Goal: Download file/media

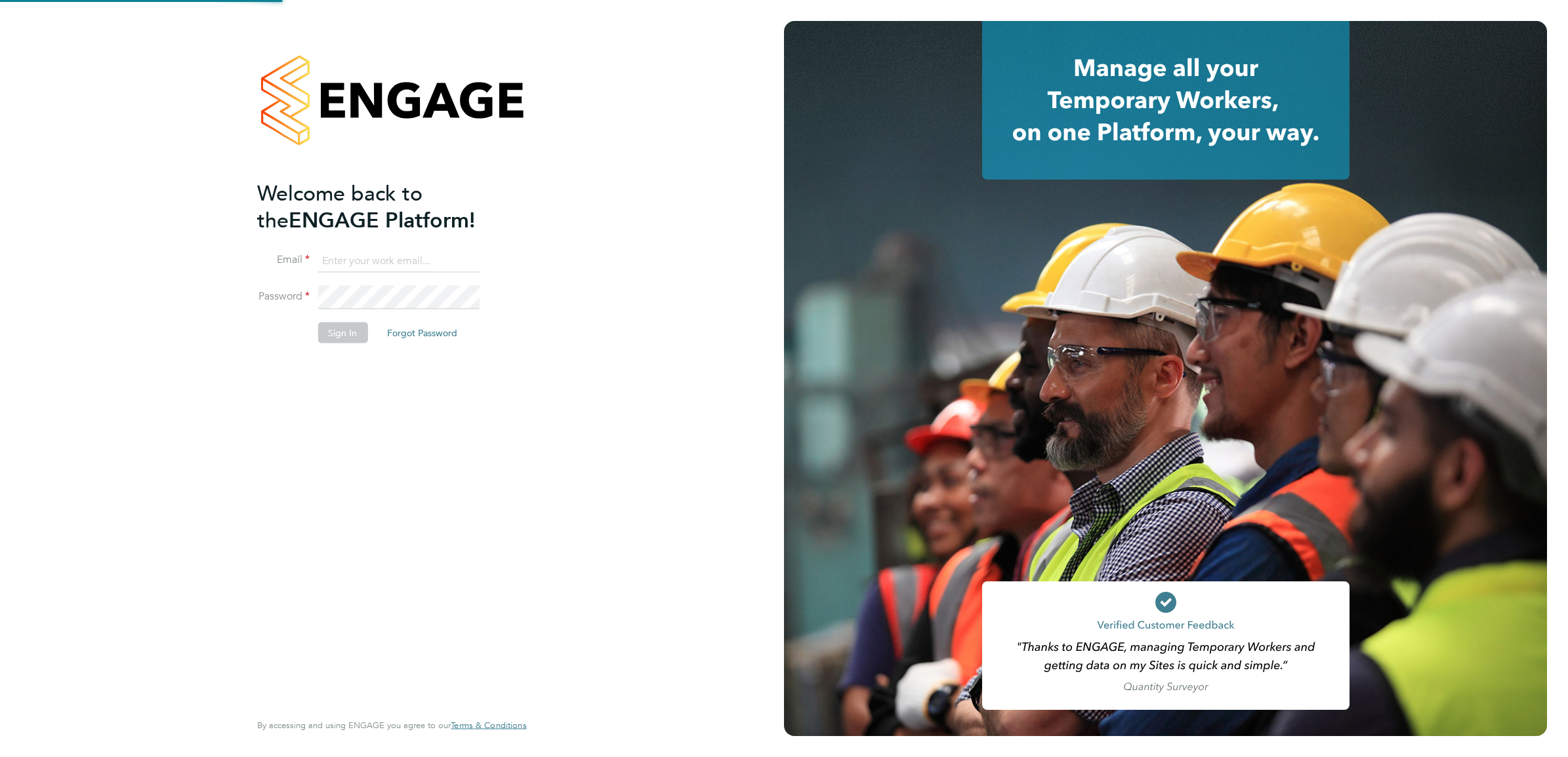
type input "[PERSON_NAME][EMAIL_ADDRESS][PERSON_NAME][DOMAIN_NAME]"
click at [451, 440] on div "Welcome back to the ENGAGE Platform! Email [PERSON_NAME][EMAIL_ADDRESS][PERSON_…" at bounding box center [384, 444] width 255 height 529
click at [341, 325] on button "Sign In" at bounding box center [342, 333] width 50 height 21
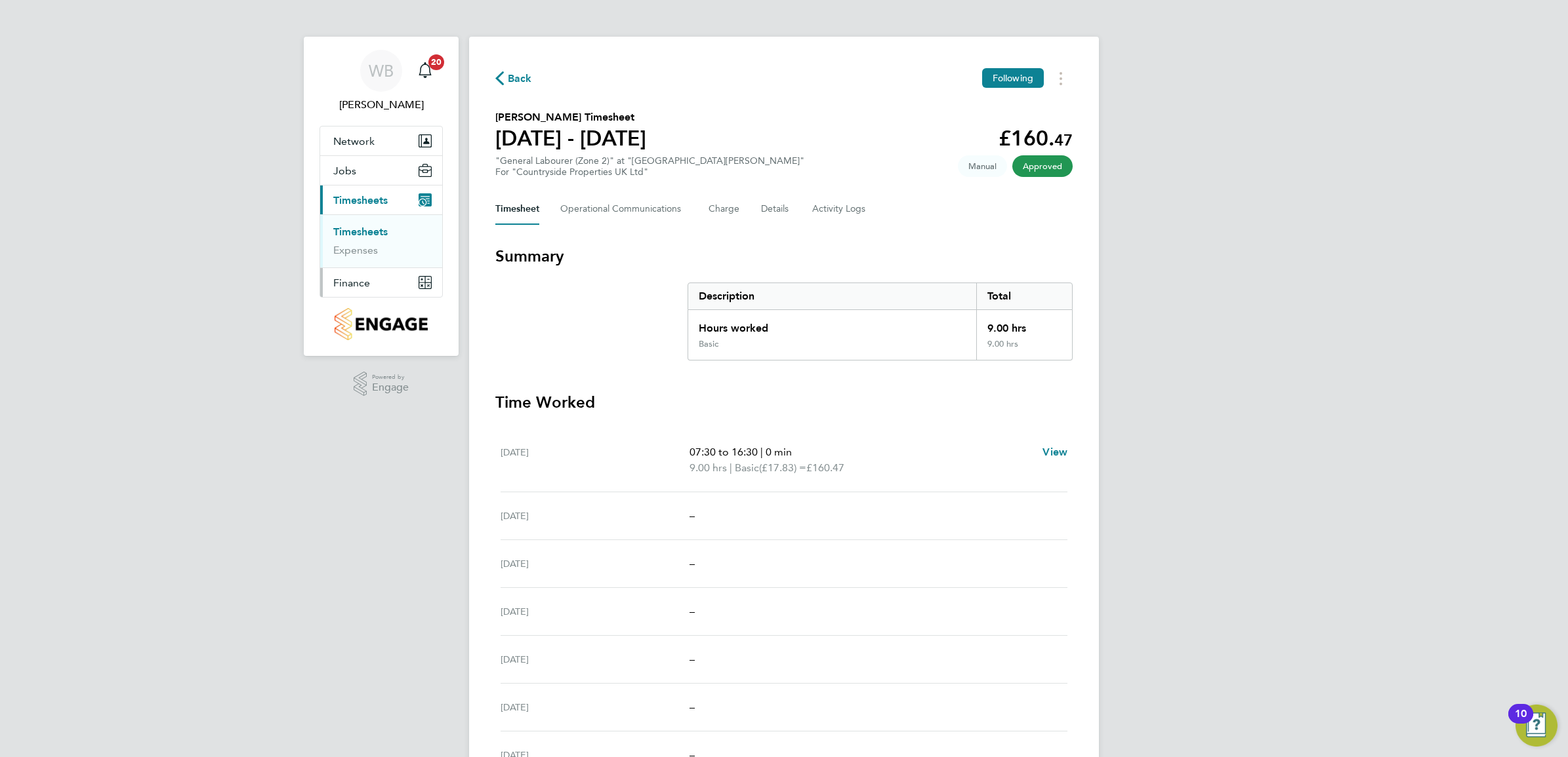
click at [361, 279] on span "Finance" at bounding box center [352, 283] width 37 height 12
click at [361, 277] on span "Finance" at bounding box center [352, 283] width 37 height 12
click at [366, 267] on link "Invoices & Credit Notes" at bounding box center [374, 268] width 82 height 26
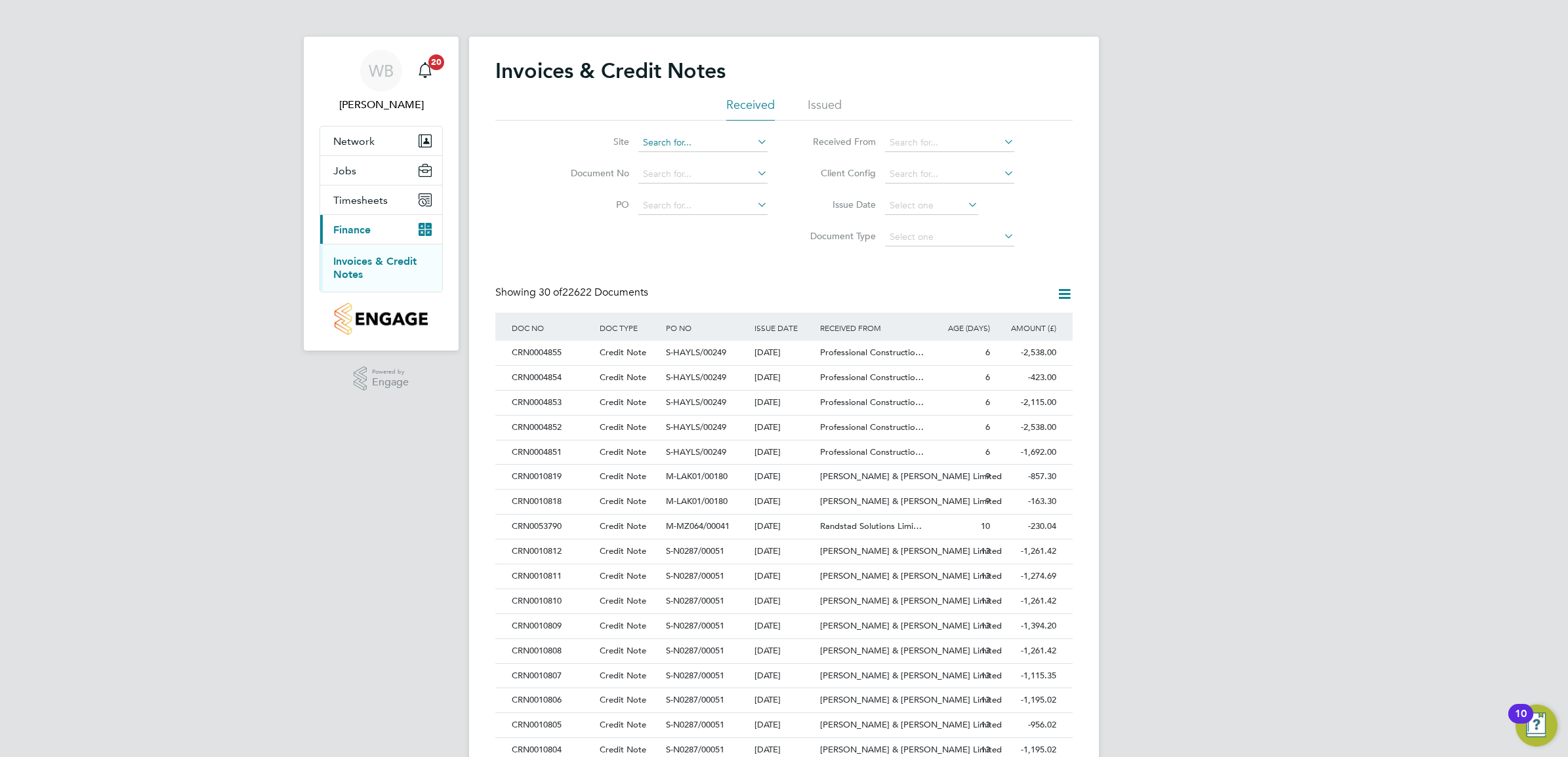
click at [689, 140] on input at bounding box center [702, 143] width 129 height 18
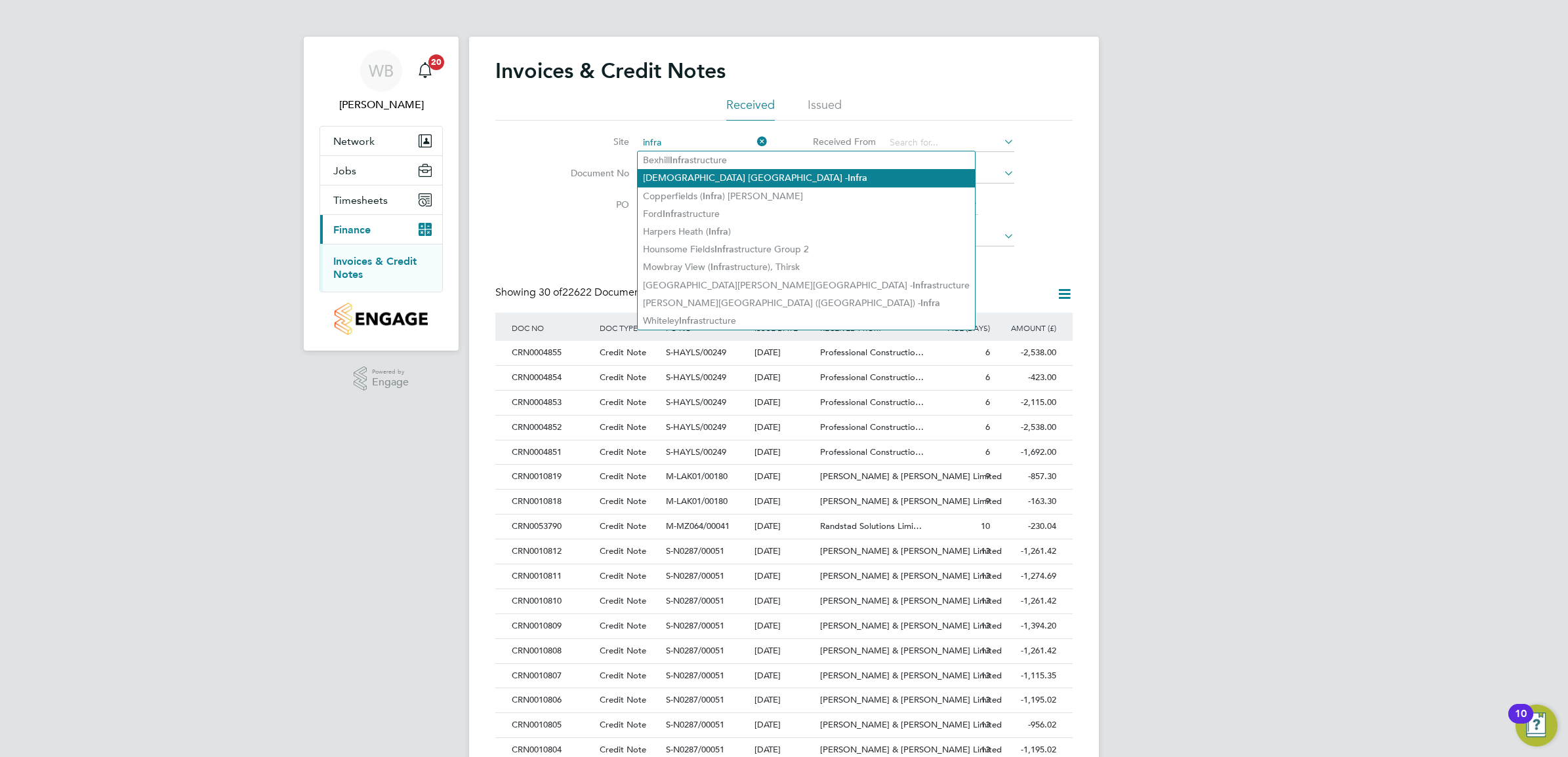
click at [761, 175] on li "[DEMOGRAPHIC_DATA] [PERSON_NAME][GEOGRAPHIC_DATA]" at bounding box center [806, 178] width 337 height 18
type input "[DEMOGRAPHIC_DATA] [PERSON_NAME][GEOGRAPHIC_DATA]"
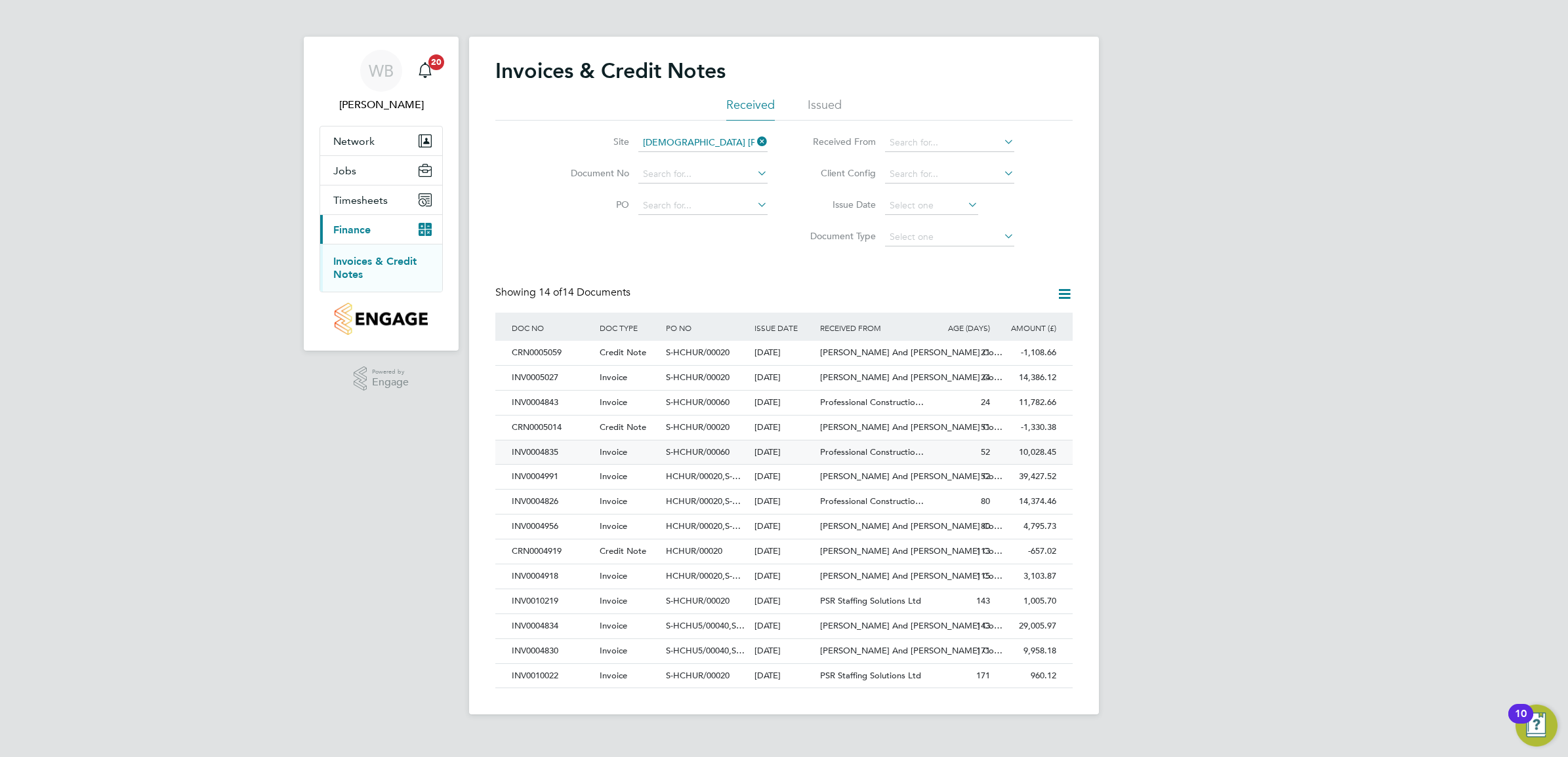
click at [924, 450] on div "Professional Constructio…" at bounding box center [872, 453] width 110 height 24
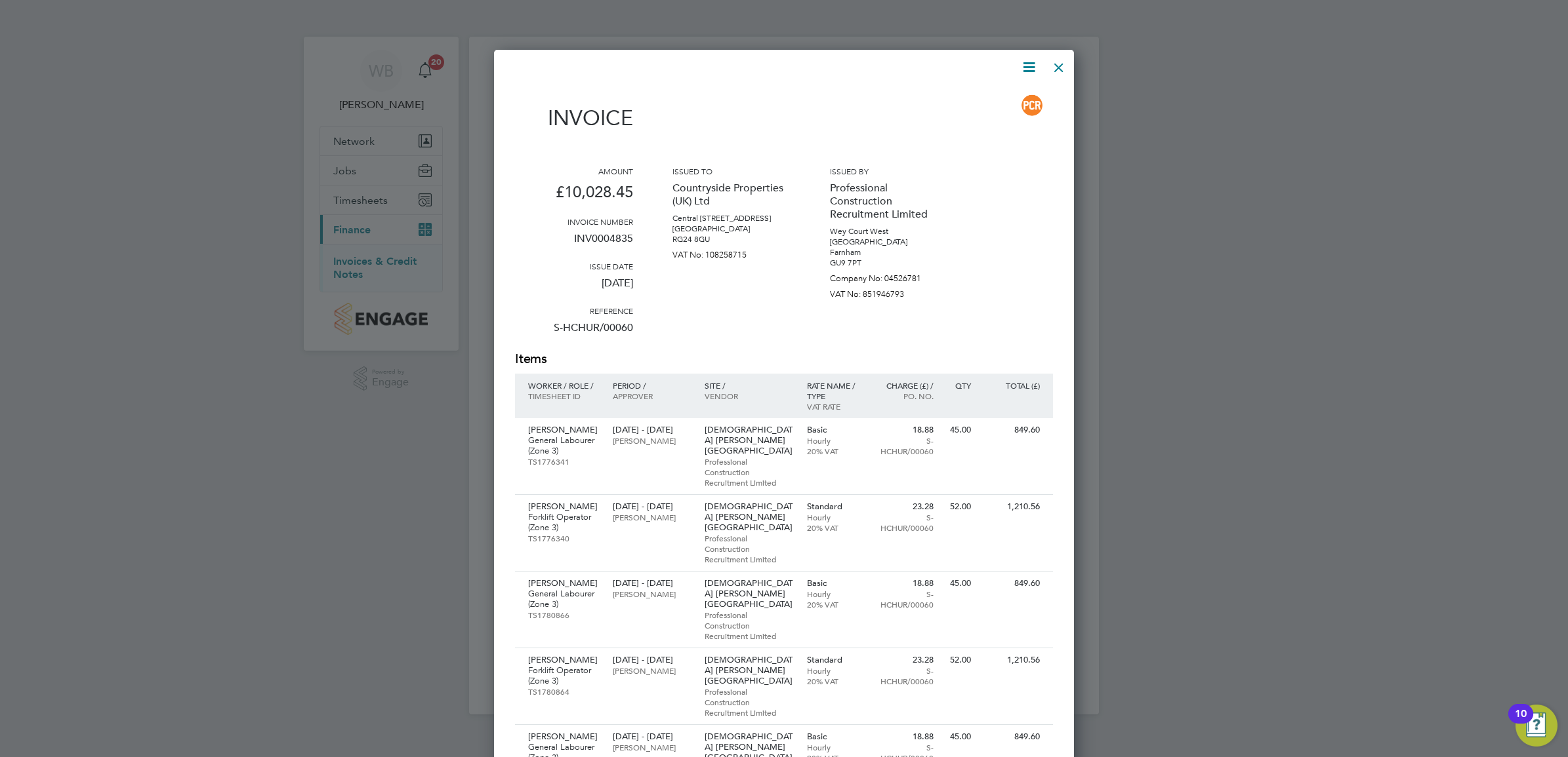
click at [1059, 67] on div at bounding box center [1059, 64] width 24 height 24
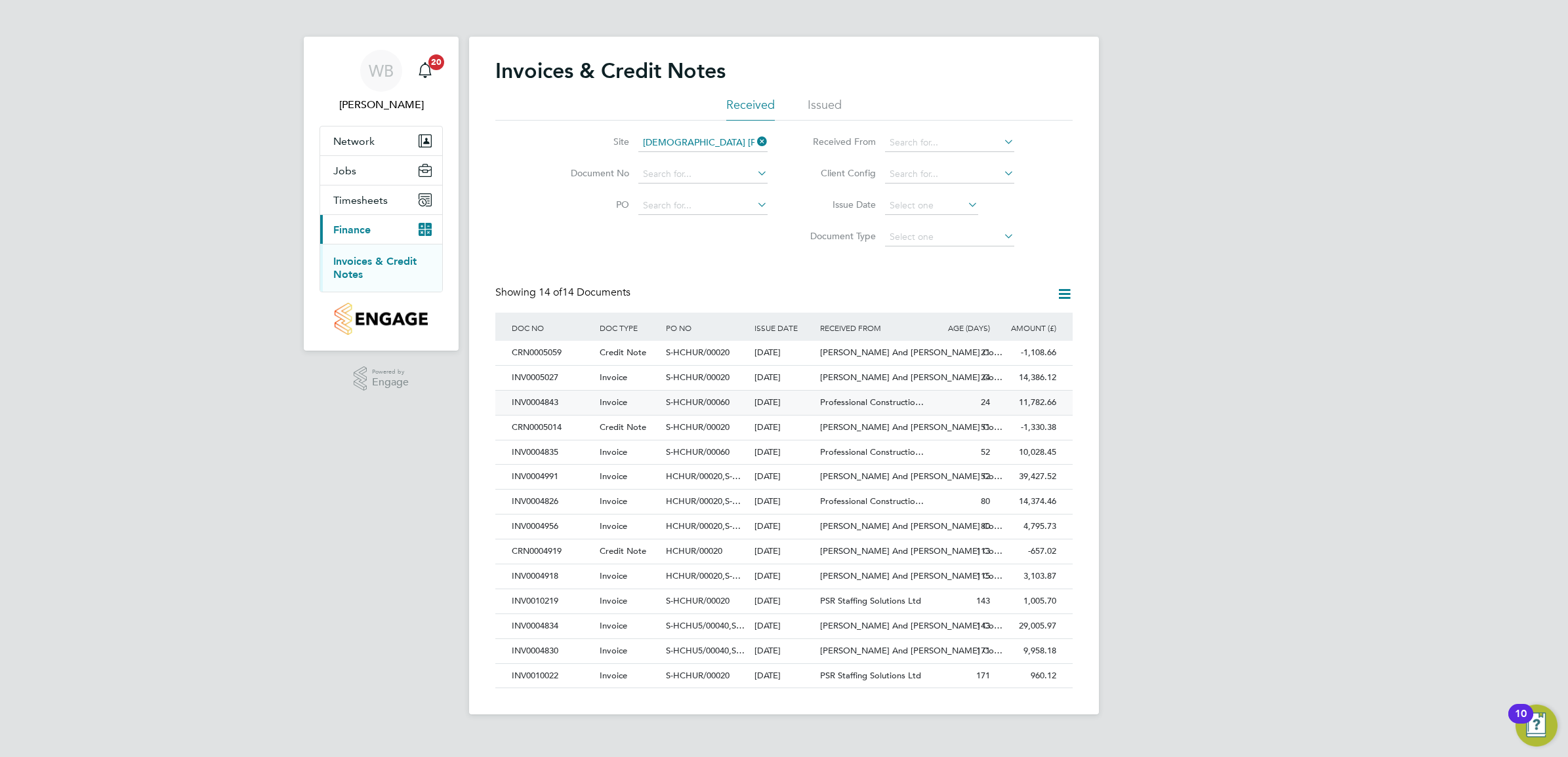
click at [871, 411] on div "Professional Constructio…" at bounding box center [872, 403] width 110 height 24
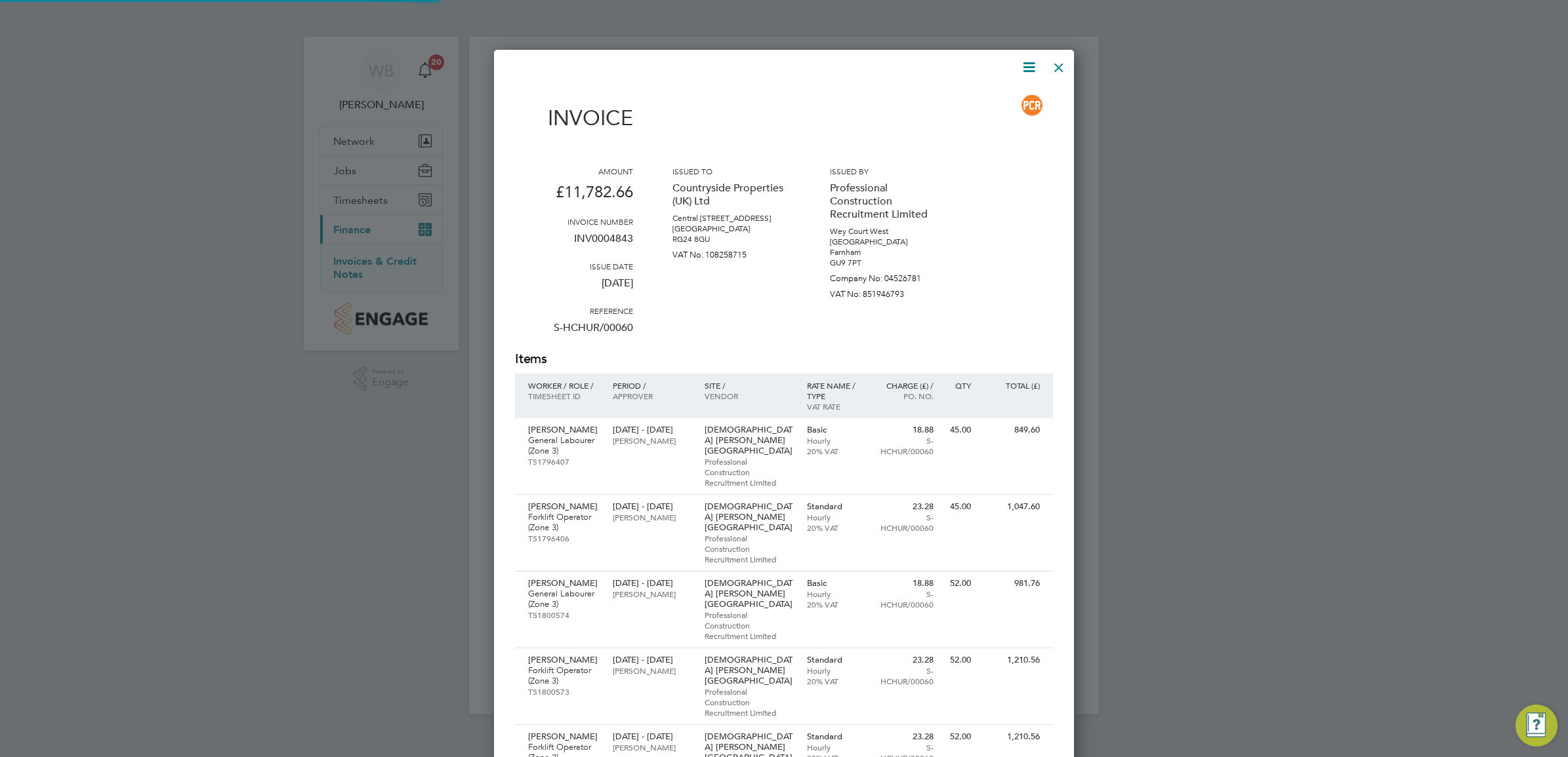
scroll to position [1384, 580]
drag, startPoint x: 631, startPoint y: 233, endPoint x: 573, endPoint y: 233, distance: 58.0
click at [573, 233] on p "INV0004843" at bounding box center [574, 244] width 118 height 34
click at [1024, 66] on icon at bounding box center [1029, 67] width 17 height 17
click at [991, 95] on li "Download Invoice" at bounding box center [988, 98] width 91 height 18
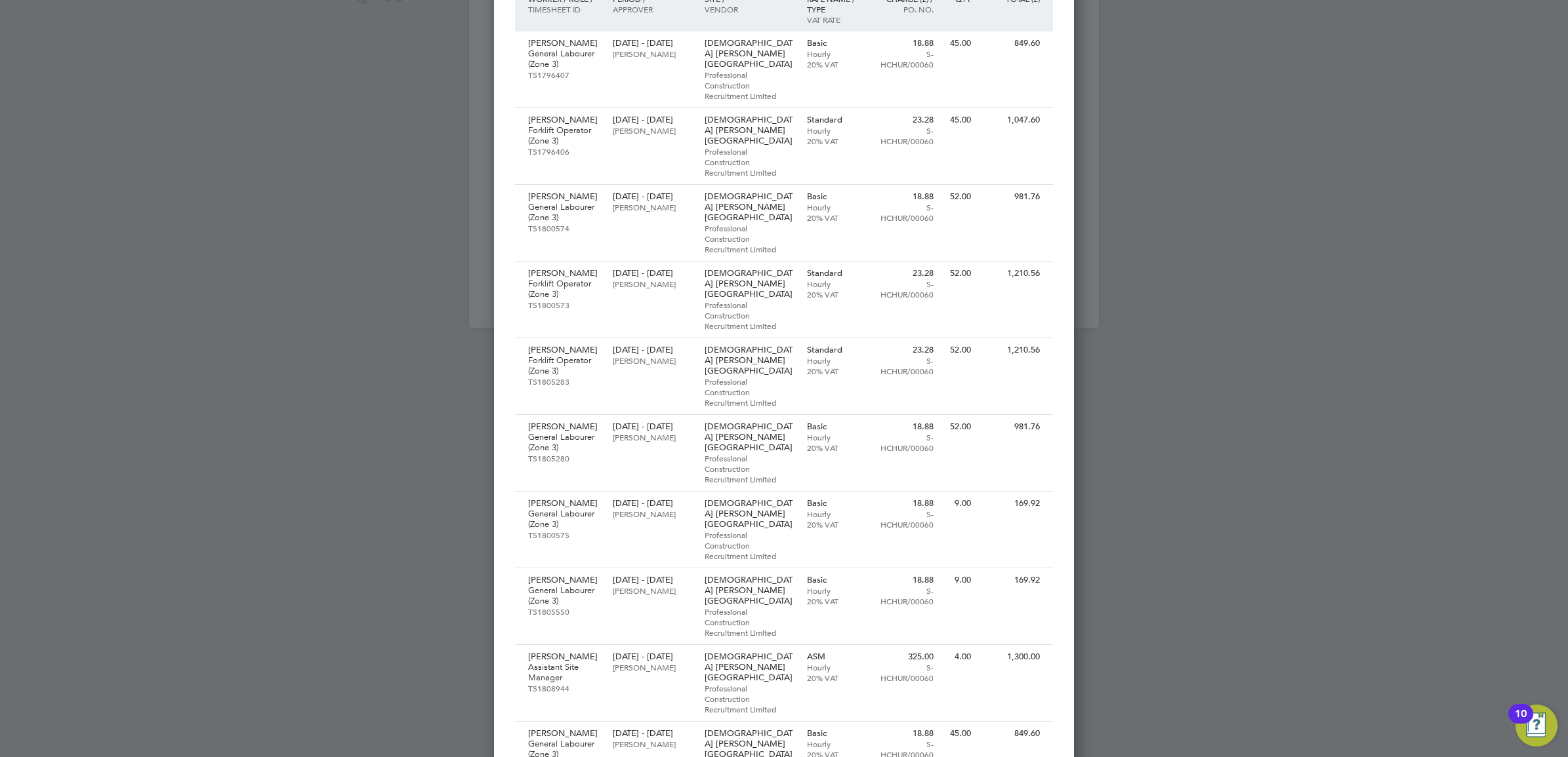
scroll to position [574, 0]
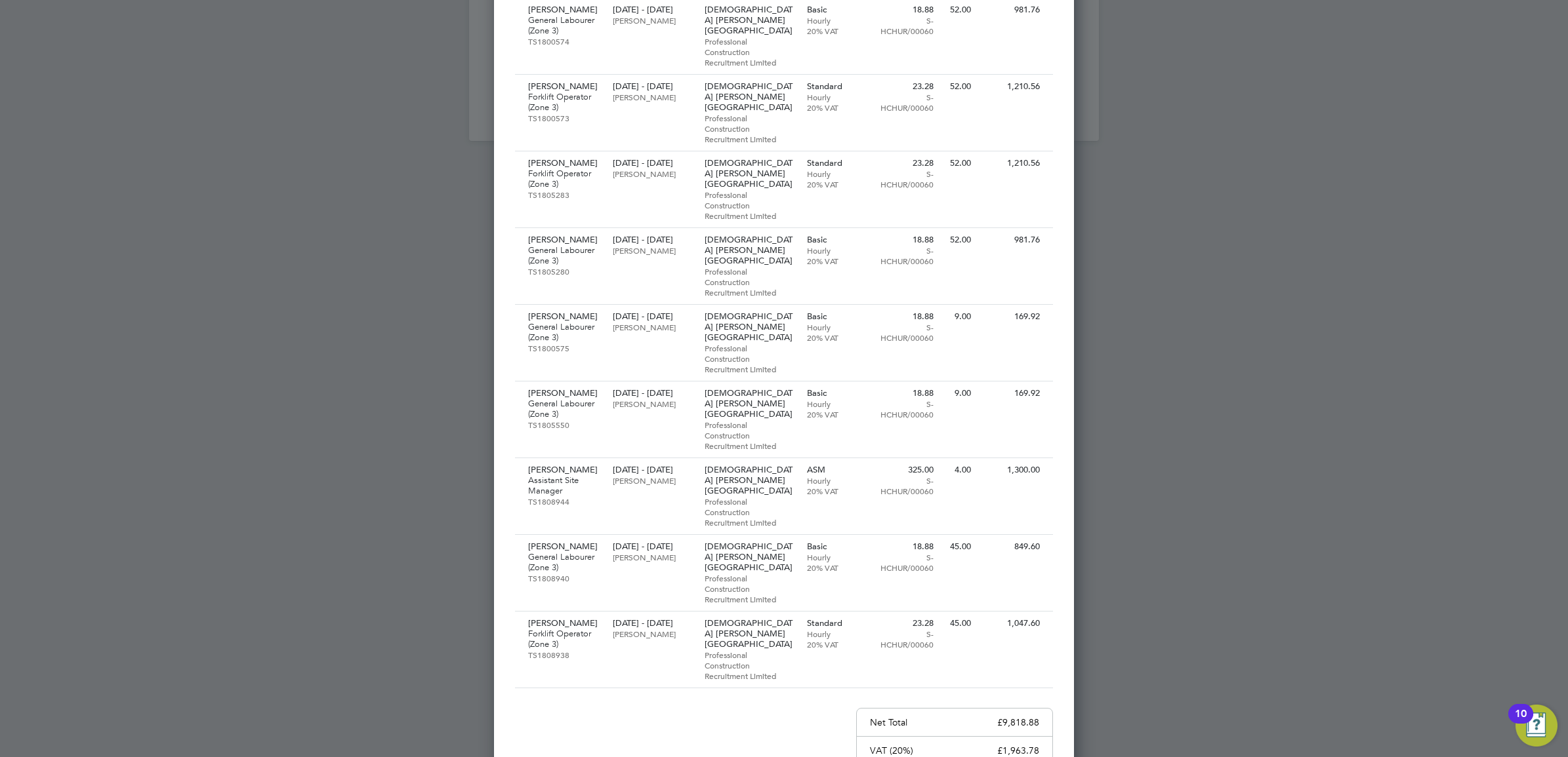
drag, startPoint x: 997, startPoint y: 605, endPoint x: 1039, endPoint y: 605, distance: 42.0
click at [1039, 709] on div "Net Total £9,818.88" at bounding box center [954, 723] width 195 height 28
drag, startPoint x: 998, startPoint y: 608, endPoint x: 1035, endPoint y: 608, distance: 37.0
click at [1035, 717] on p "£9,818.88" at bounding box center [1017, 722] width 42 height 11
drag, startPoint x: 1035, startPoint y: 608, endPoint x: 1015, endPoint y: 608, distance: 20.0
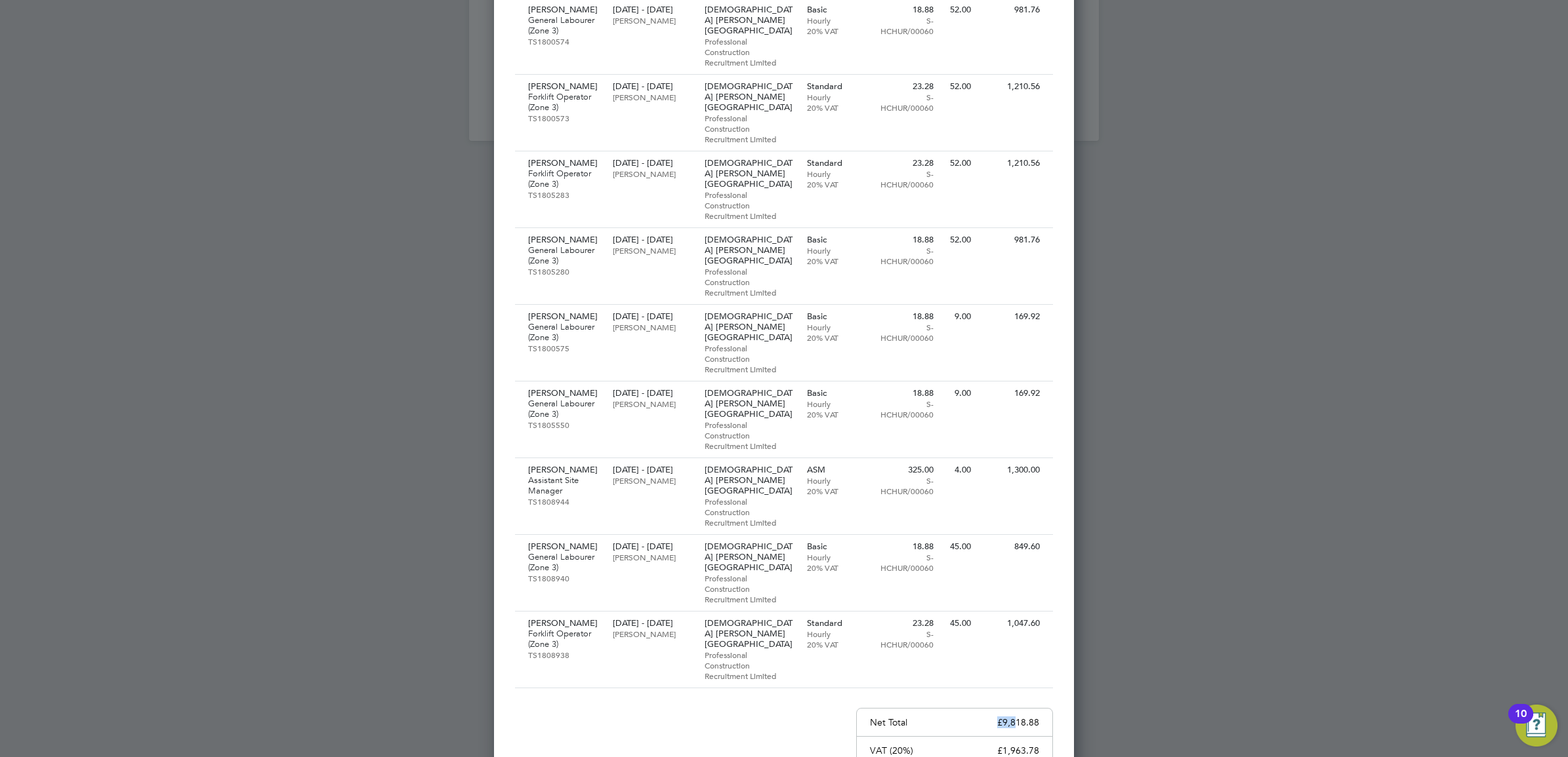
click at [1015, 709] on div "Net Total £9,818.88" at bounding box center [954, 723] width 195 height 28
drag, startPoint x: 1015, startPoint y: 608, endPoint x: 1027, endPoint y: 608, distance: 12.0
click at [1022, 717] on p "£9,818.88" at bounding box center [1017, 722] width 42 height 11
click at [1037, 709] on div "Net Total £9,818.88" at bounding box center [954, 723] width 195 height 28
copy div "£9,818.88"
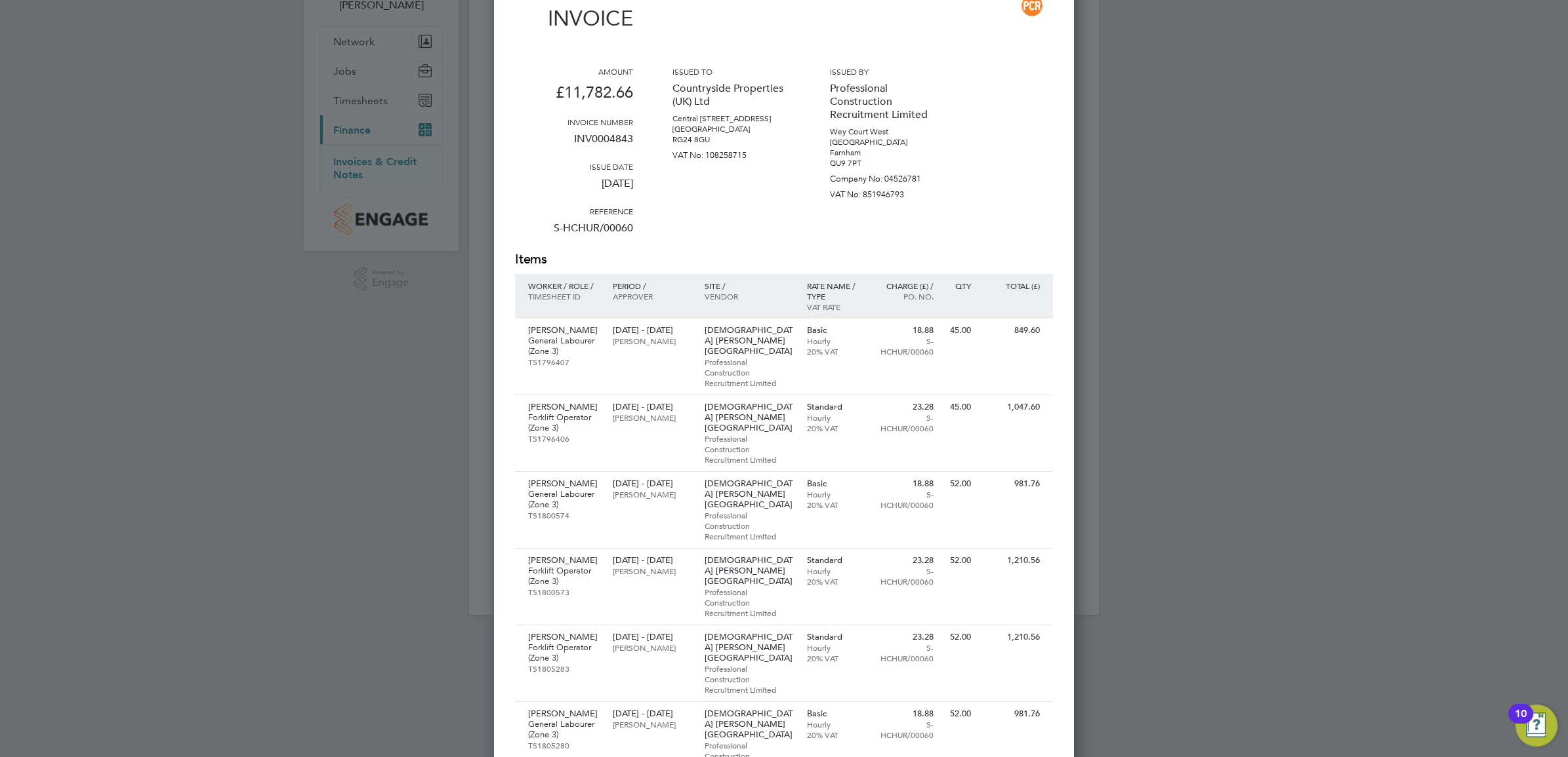
scroll to position [0, 0]
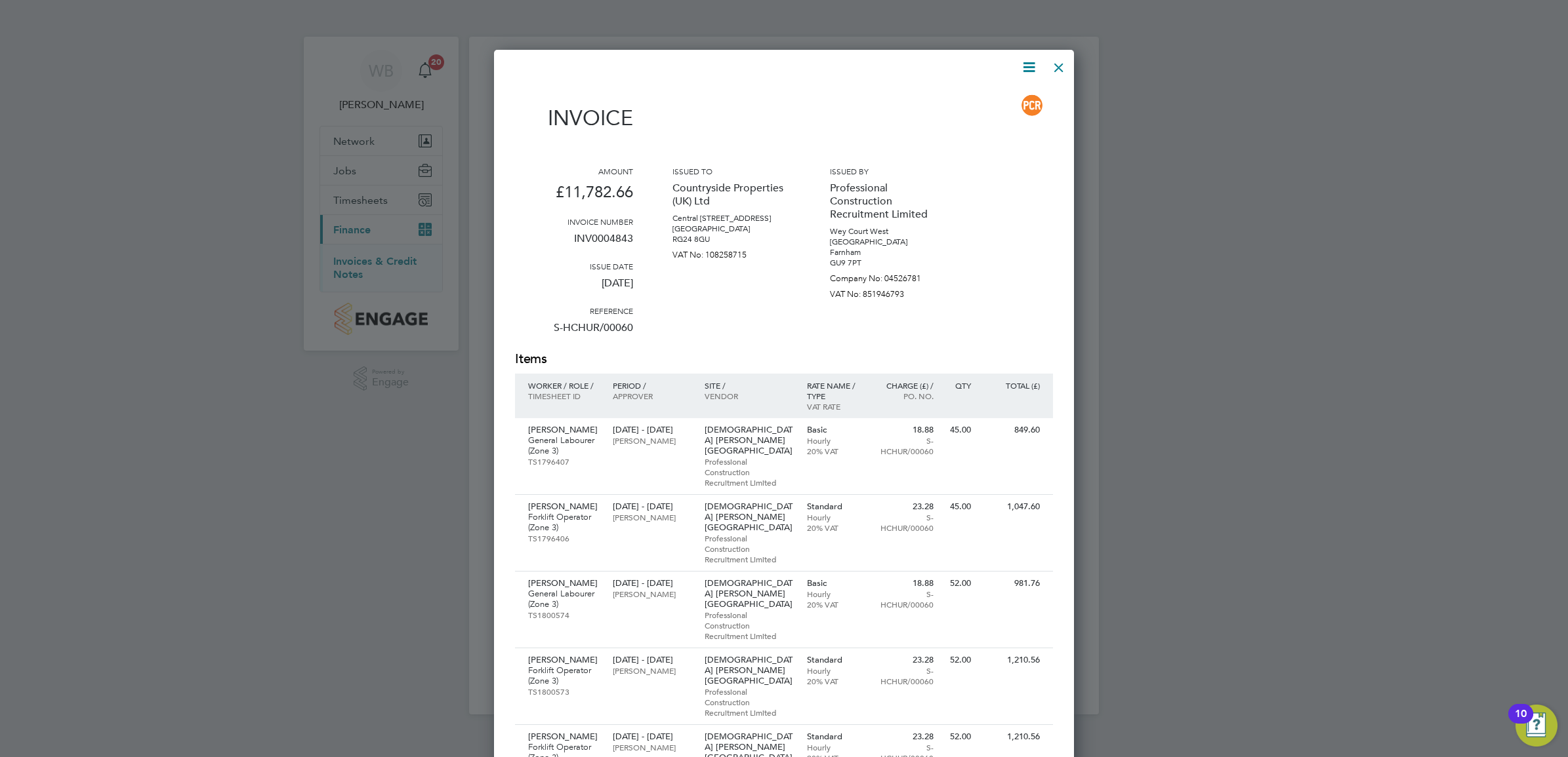
click at [1027, 69] on icon at bounding box center [1029, 67] width 17 height 17
click at [992, 95] on li "Download Invoice" at bounding box center [988, 98] width 91 height 18
drag, startPoint x: 1060, startPoint y: 69, endPoint x: 738, endPoint y: 1, distance: 329.1
click at [1060, 69] on div at bounding box center [1059, 64] width 24 height 24
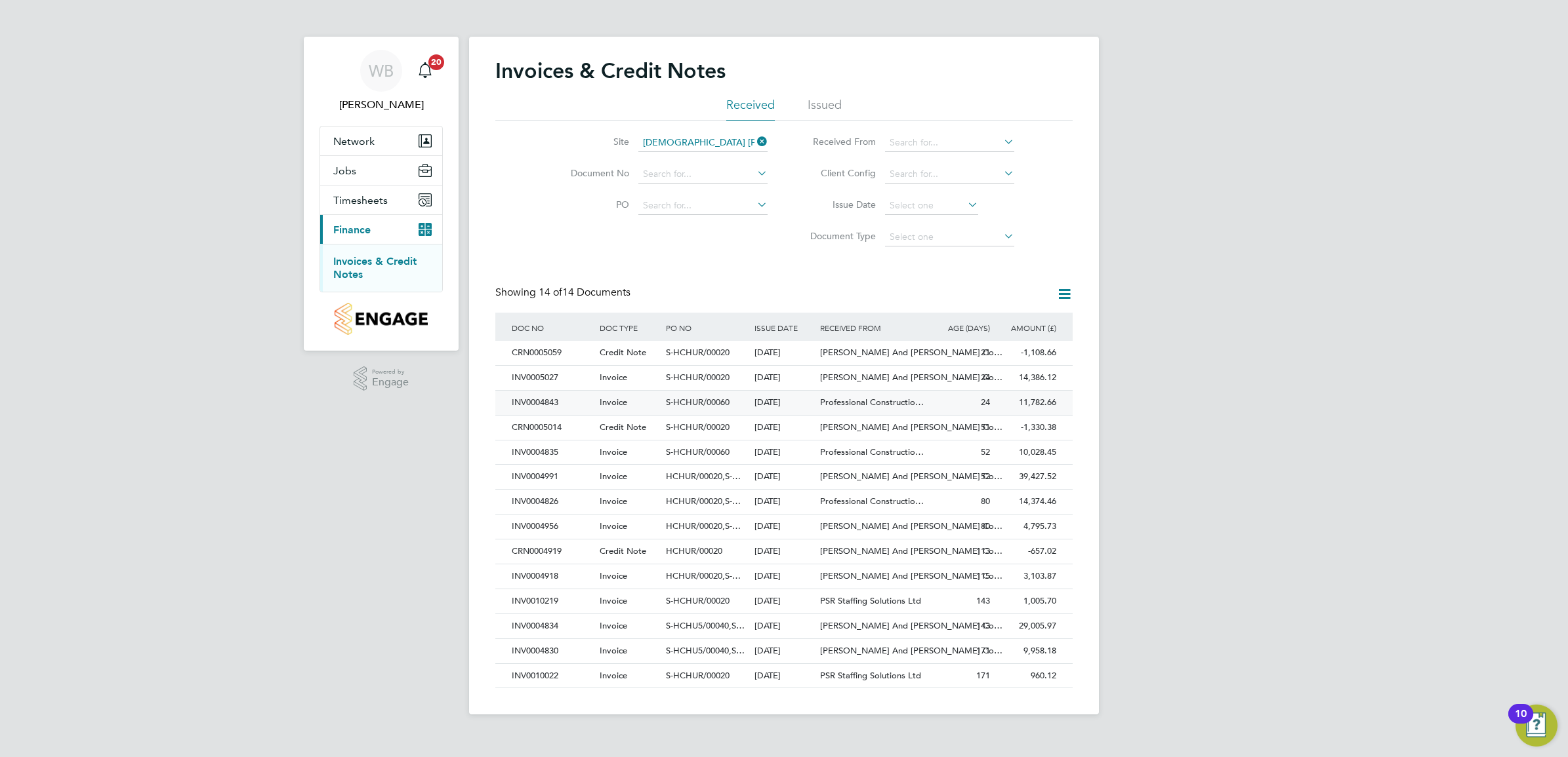
click at [913, 401] on span "Professional Constructio…" at bounding box center [872, 402] width 104 height 11
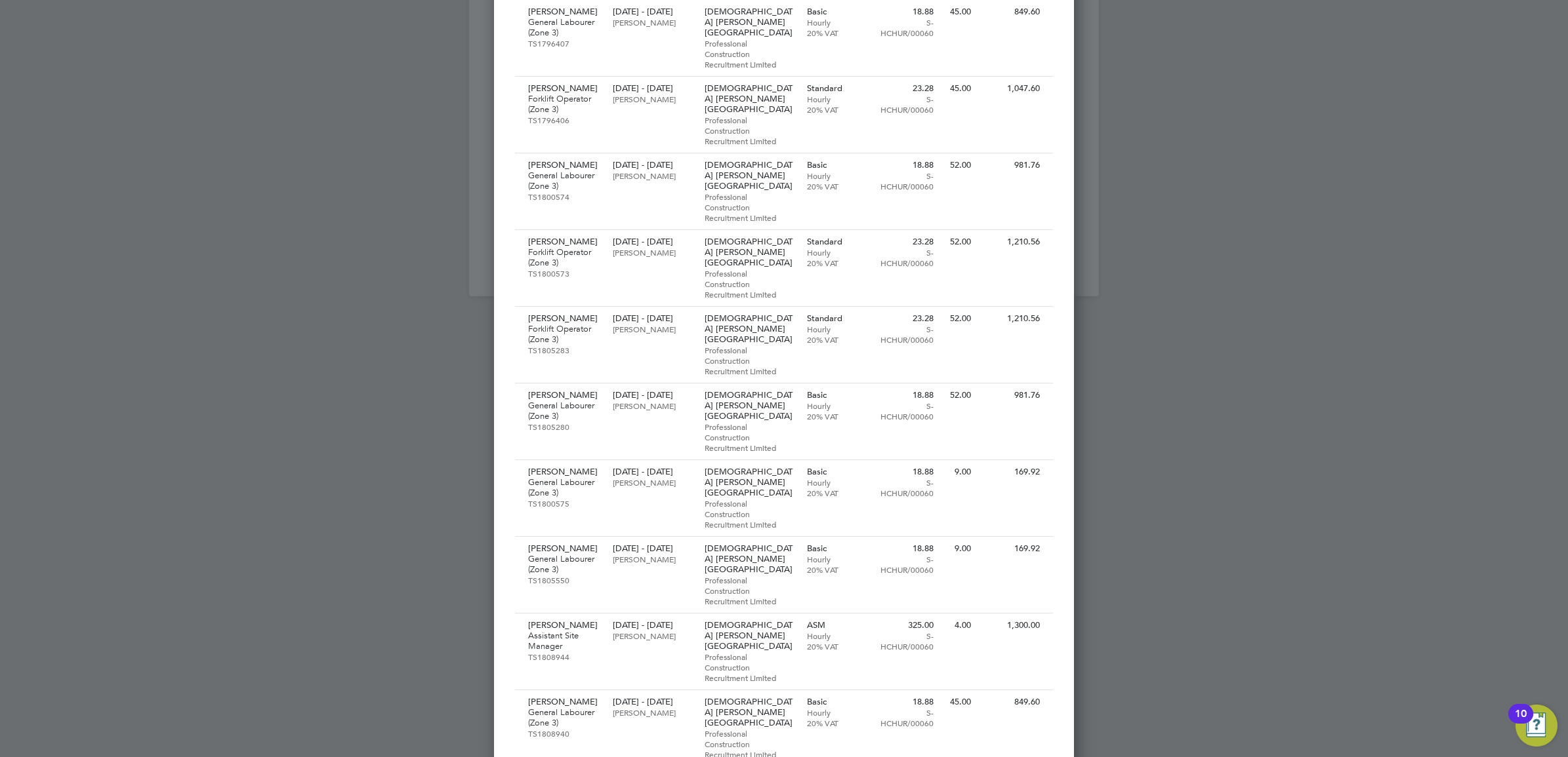
scroll to position [574, 0]
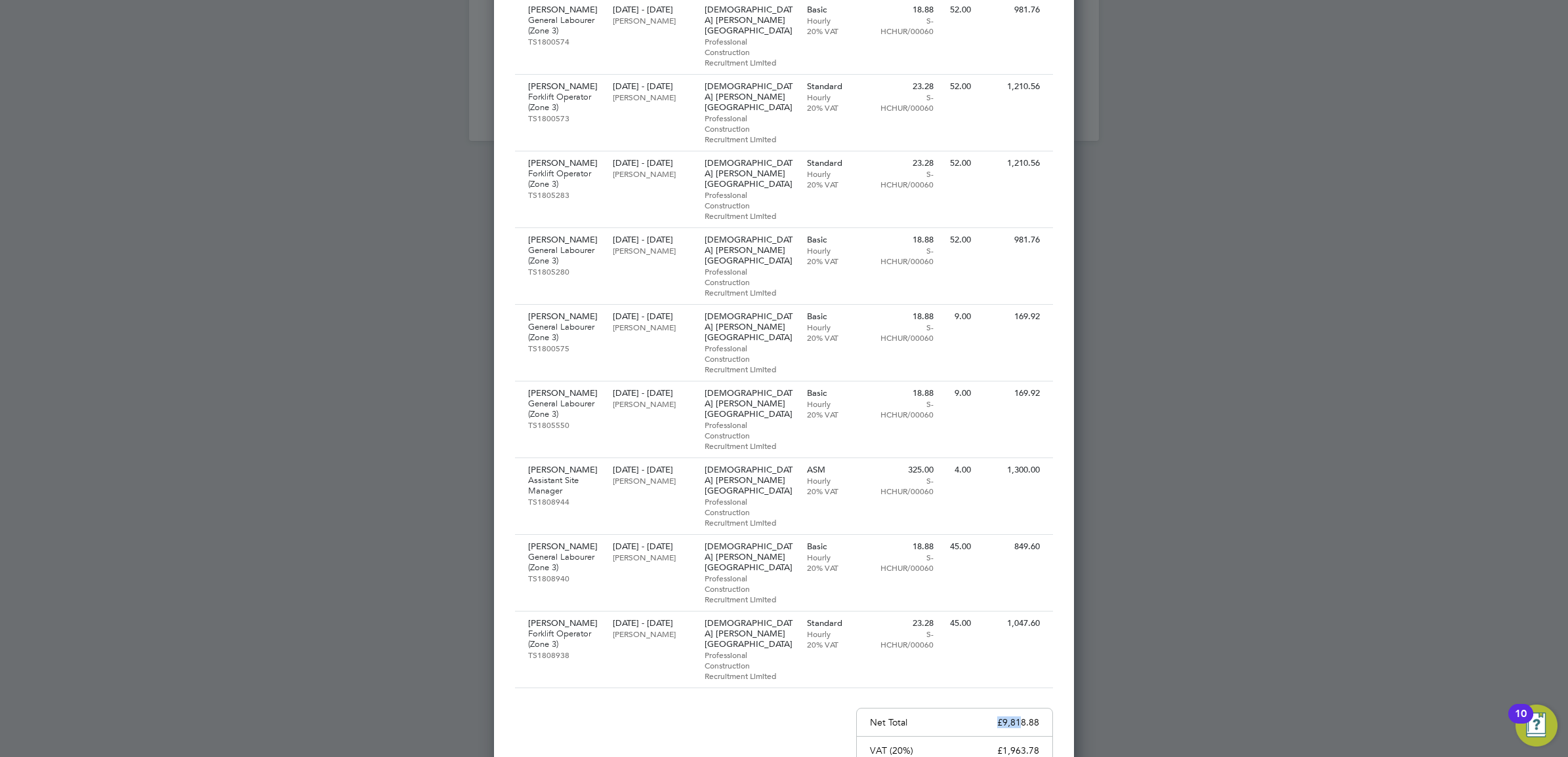
drag, startPoint x: 998, startPoint y: 604, endPoint x: 1022, endPoint y: 602, distance: 24.1
click at [1022, 717] on p "£9,818.88" at bounding box center [1017, 722] width 42 height 11
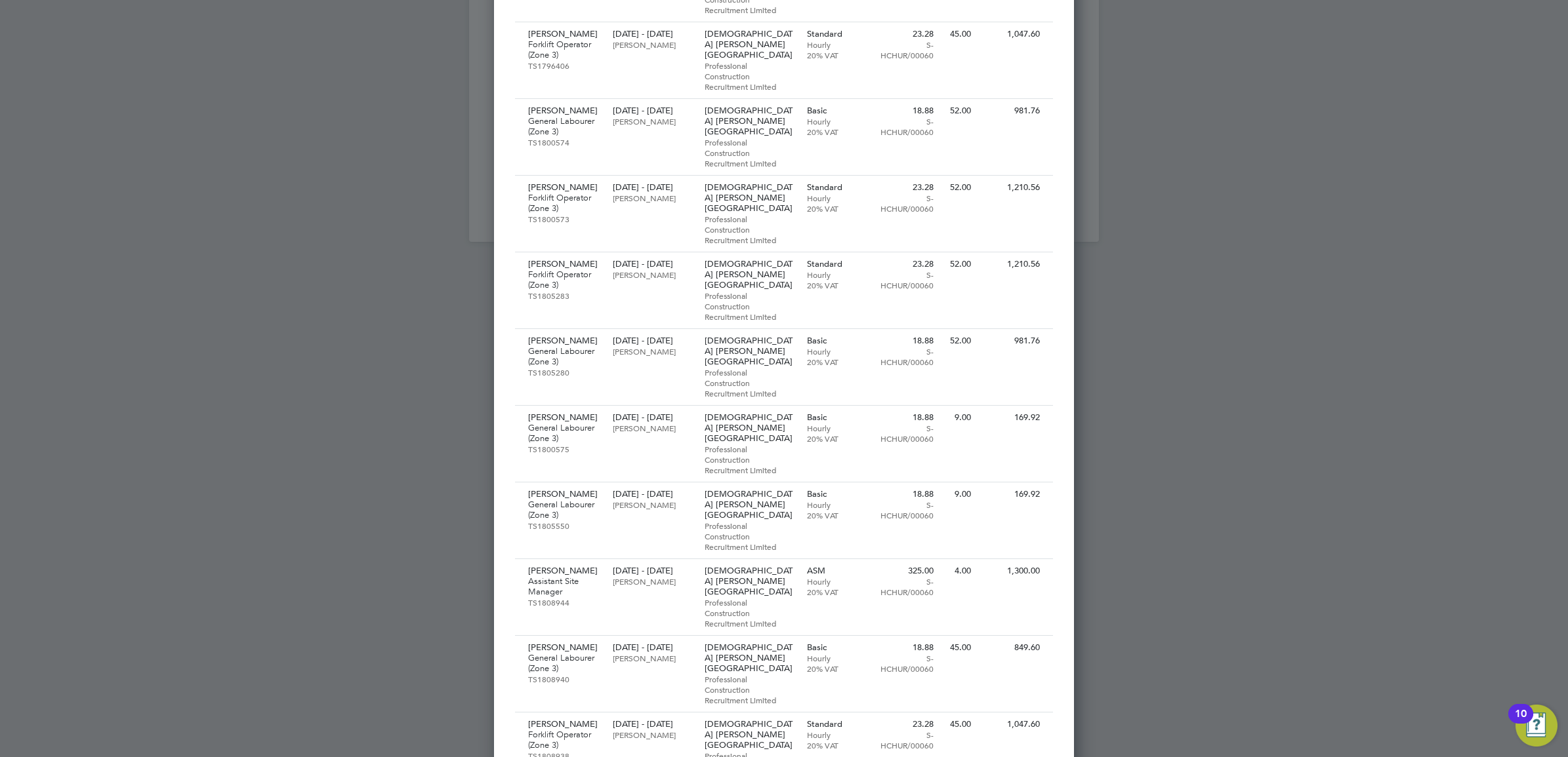
scroll to position [0, 0]
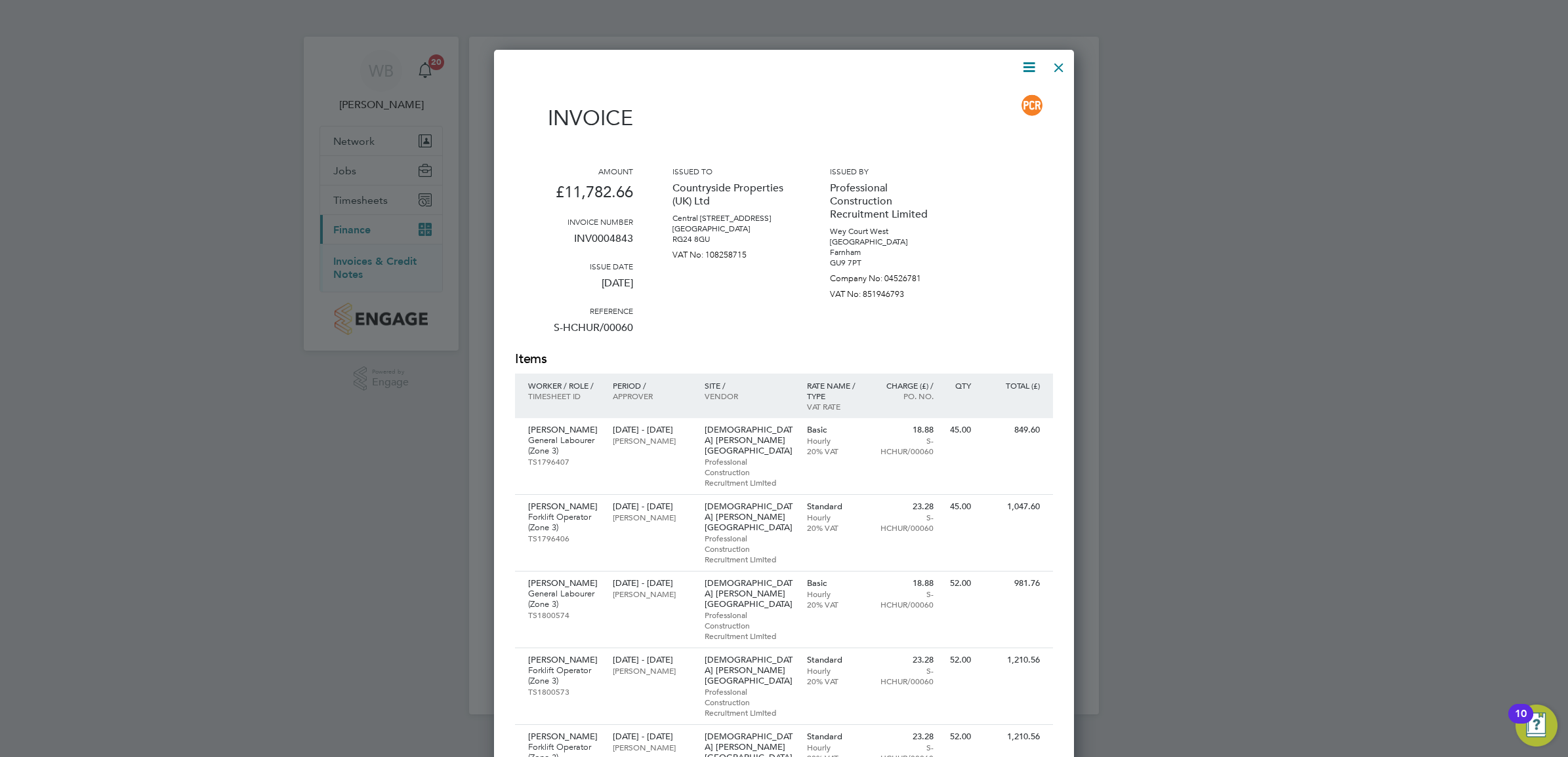
click at [1054, 60] on div at bounding box center [1059, 64] width 24 height 24
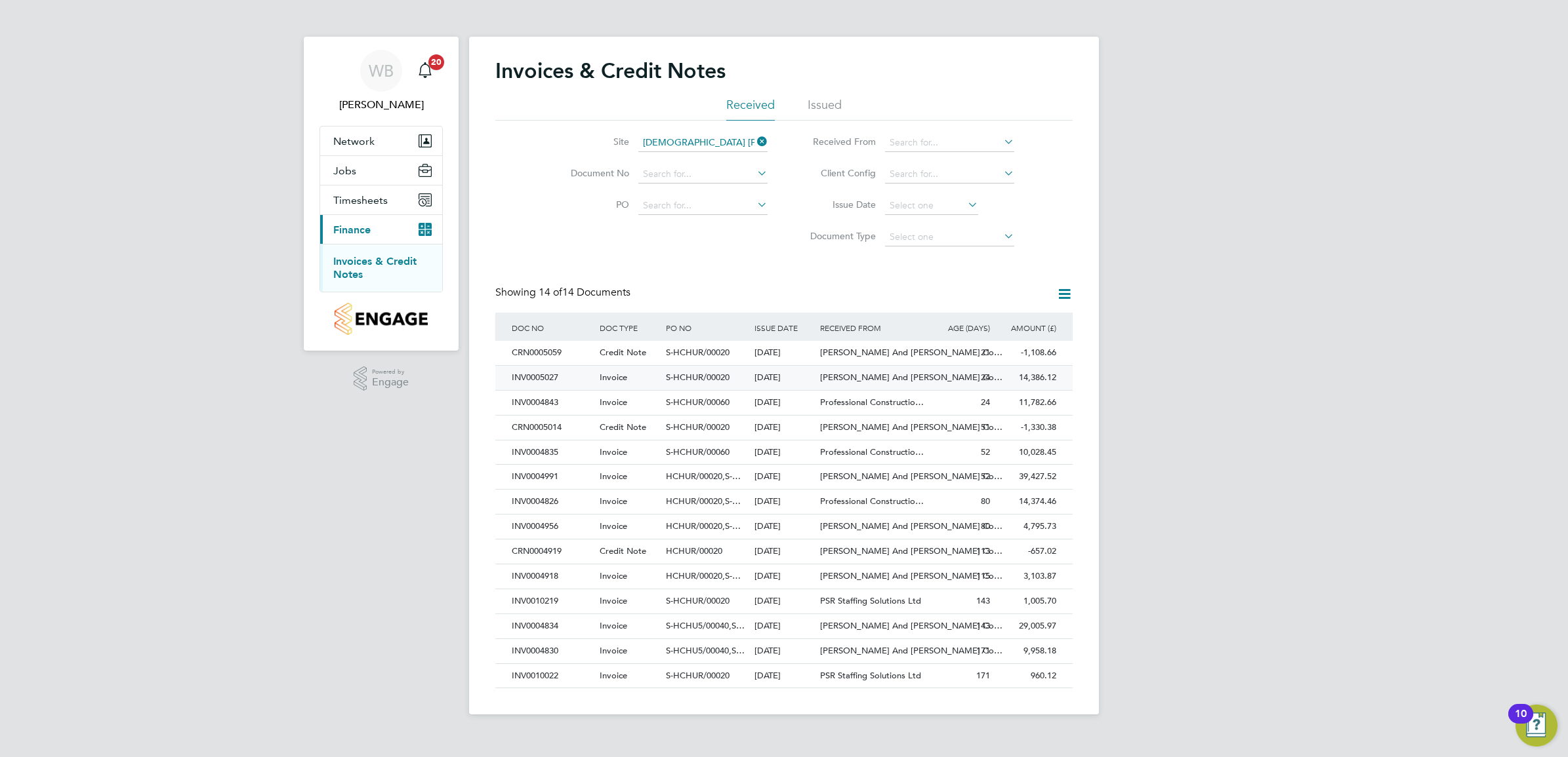
click at [892, 382] on span "[PERSON_NAME] And [PERSON_NAME] Co…" at bounding box center [911, 377] width 182 height 11
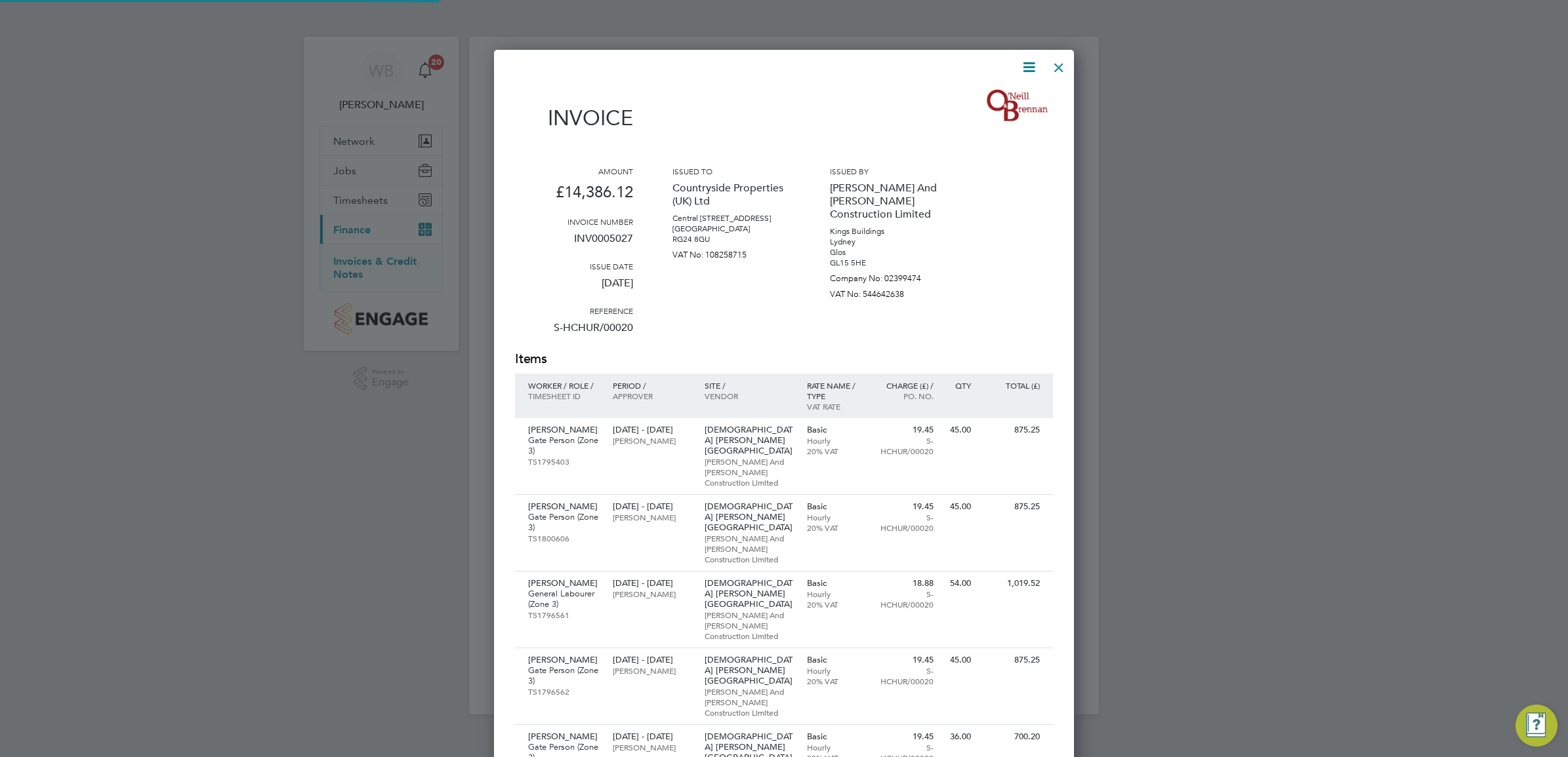
scroll to position [1369, 580]
click at [1027, 60] on icon at bounding box center [1029, 67] width 17 height 17
click at [963, 100] on li "Download Invoice" at bounding box center [988, 98] width 91 height 18
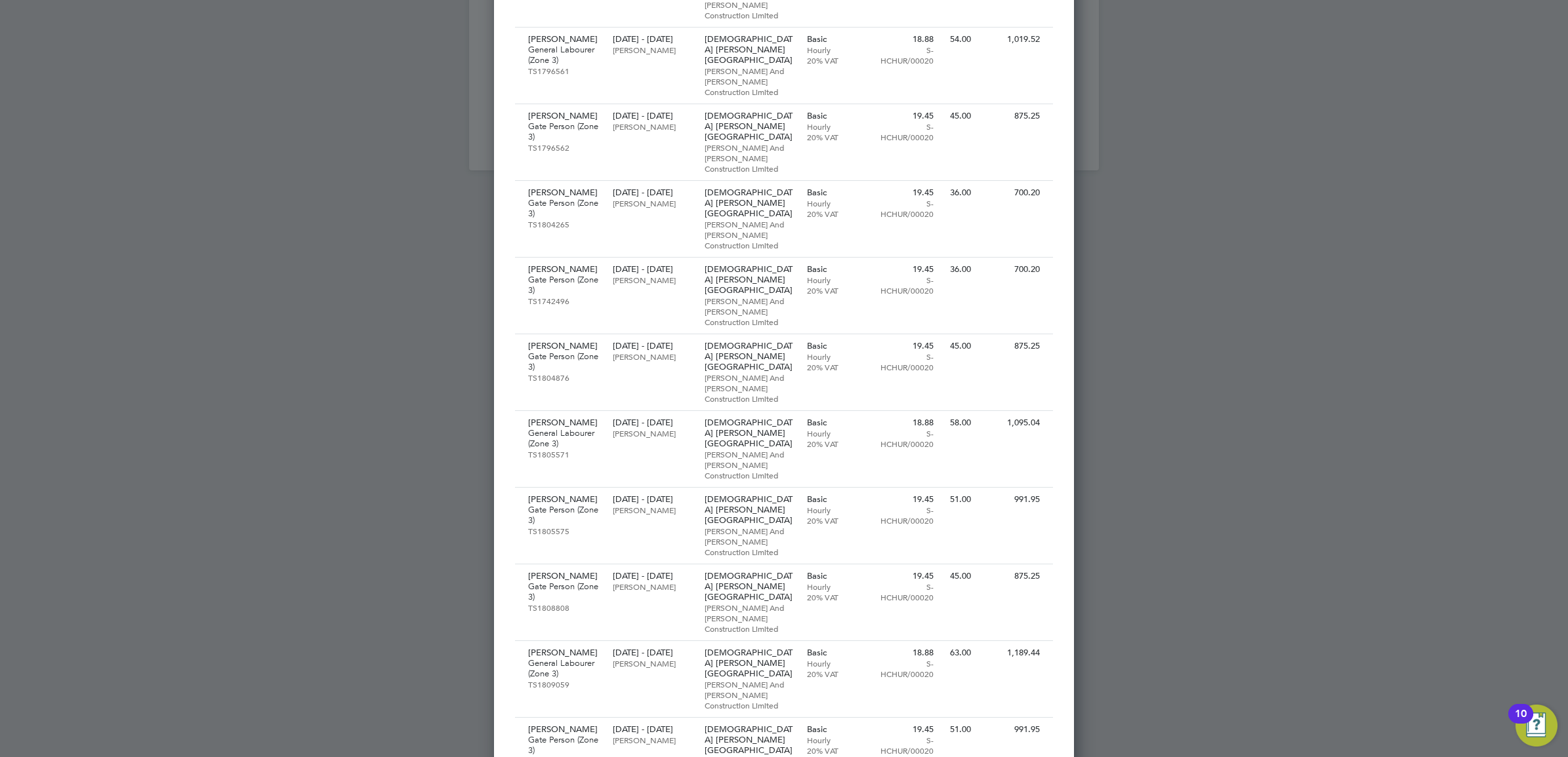
scroll to position [662, 0]
